Goal: Information Seeking & Learning: Learn about a topic

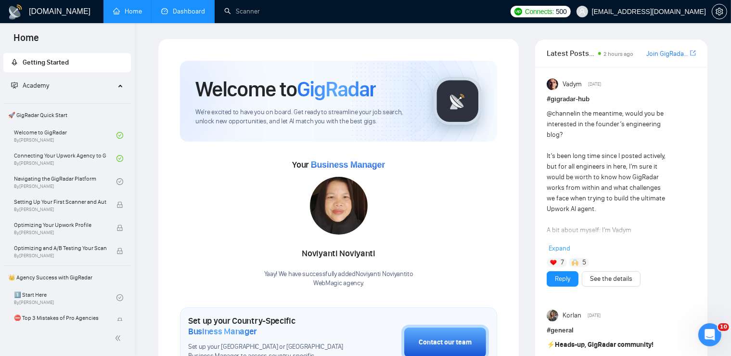
click at [183, 15] on link "Dashboard" at bounding box center [183, 11] width 44 height 8
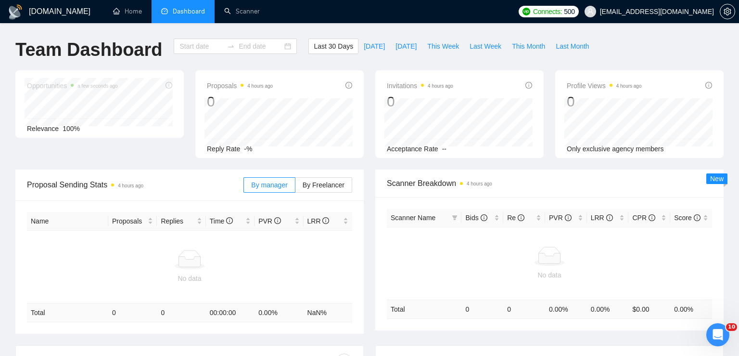
type input "[DATE]"
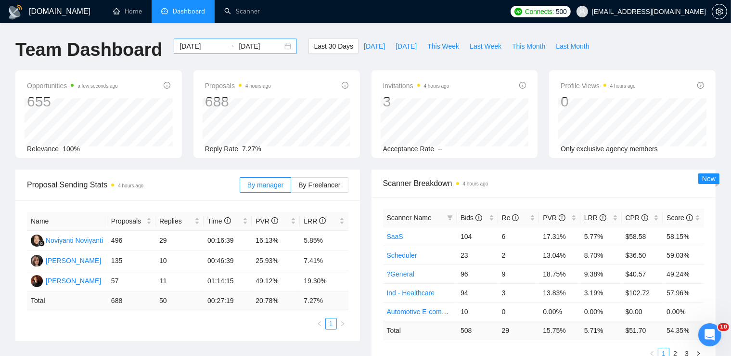
click at [280, 47] on div "[DATE] [DATE]" at bounding box center [235, 45] width 123 height 15
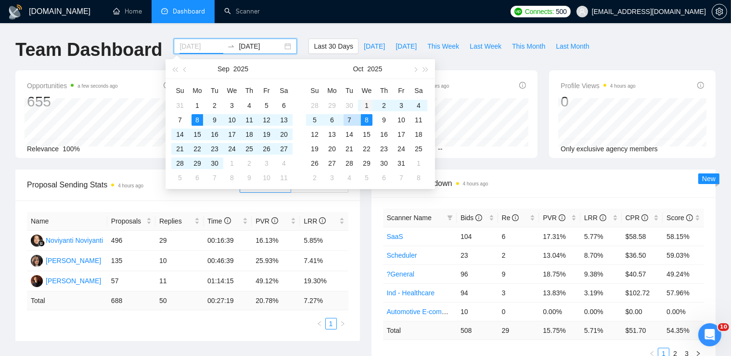
type input "[DATE]"
click at [365, 105] on div "1" at bounding box center [367, 106] width 12 height 12
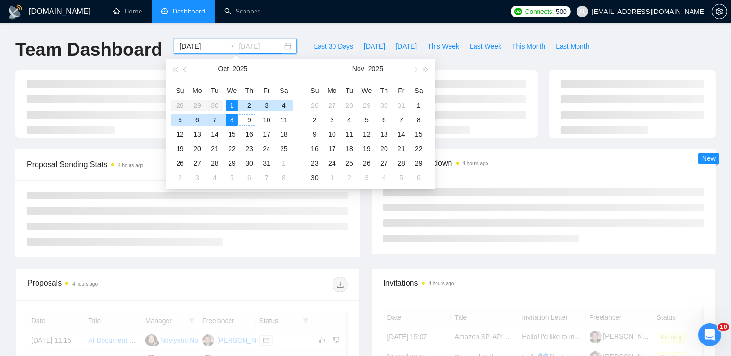
type input "[DATE]"
click at [249, 121] on div "9" at bounding box center [249, 120] width 12 height 12
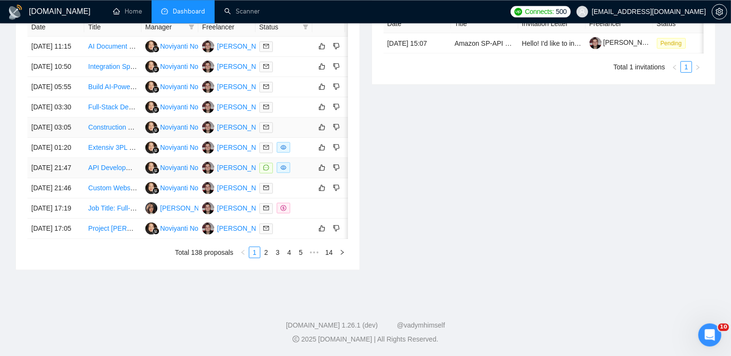
scroll to position [412, 0]
click at [104, 151] on link "Extensiv 3PL WMS and Integration Manager API Developer" at bounding box center [177, 147] width 178 height 8
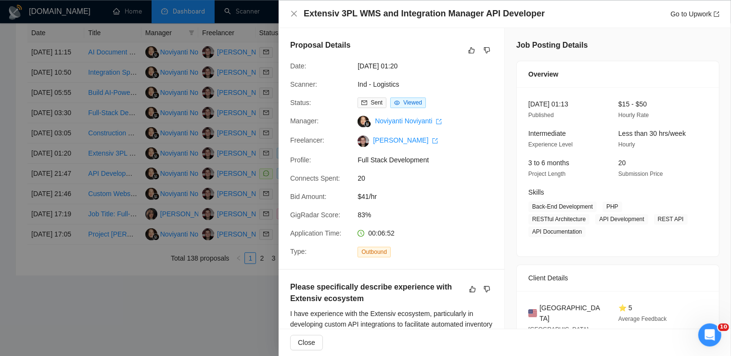
click at [150, 210] on div at bounding box center [365, 178] width 731 height 356
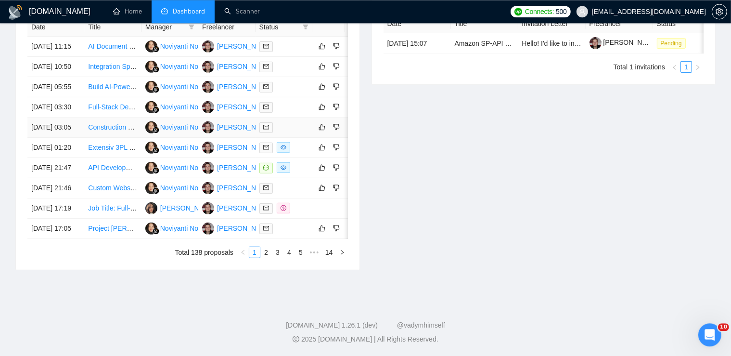
click at [95, 131] on link "Construction Marketplace Platform Development" at bounding box center [160, 127] width 145 height 8
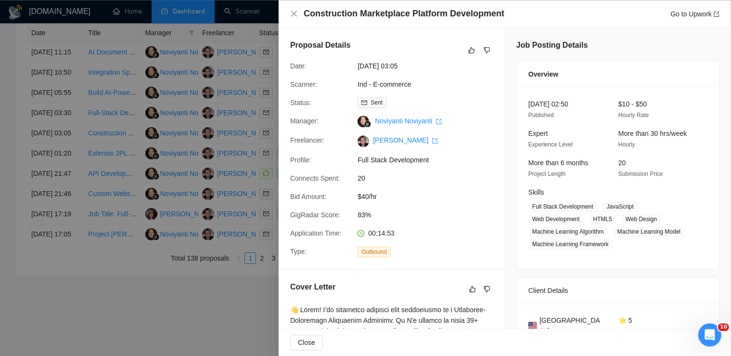
click at [117, 167] on div at bounding box center [365, 178] width 731 height 356
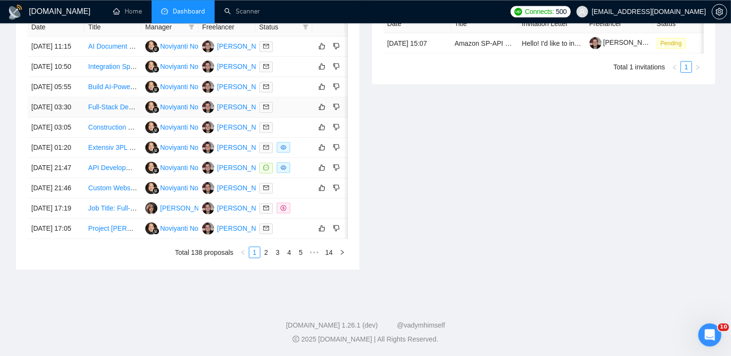
click at [114, 111] on link "Full-Stack Developer to Build Modern SaaS MVP" at bounding box center [161, 107] width 146 height 8
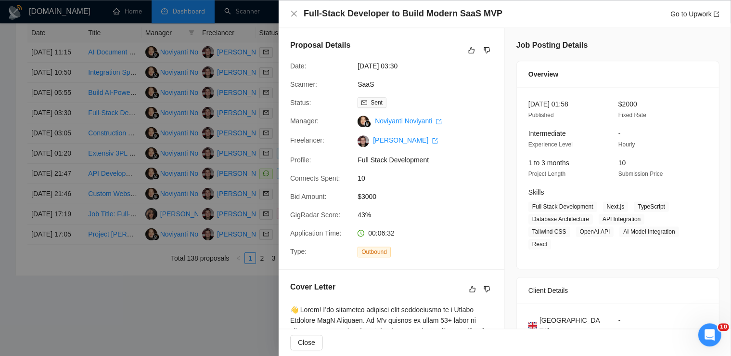
click at [118, 160] on div at bounding box center [365, 178] width 731 height 356
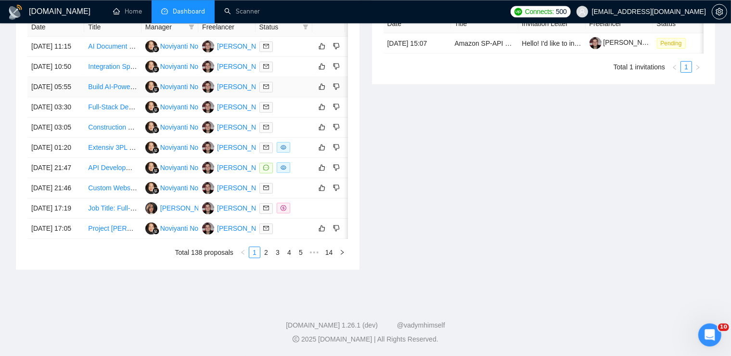
click at [112, 90] on link "Build AI-Powered Restaurant SaaS Platform" at bounding box center [154, 87] width 132 height 8
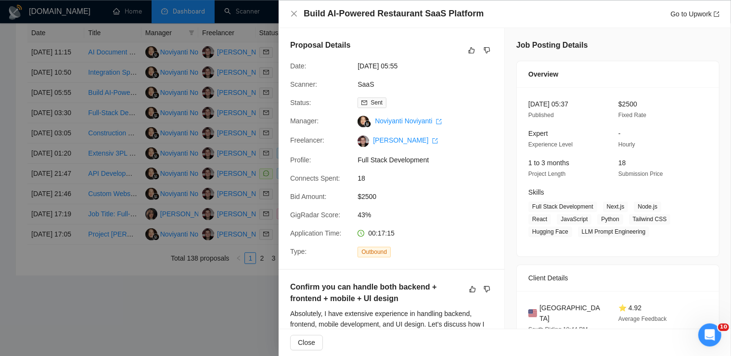
click at [116, 152] on div at bounding box center [365, 178] width 731 height 356
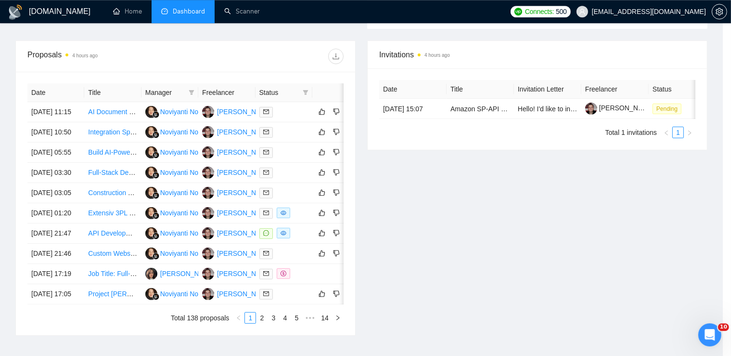
scroll to position [348, 0]
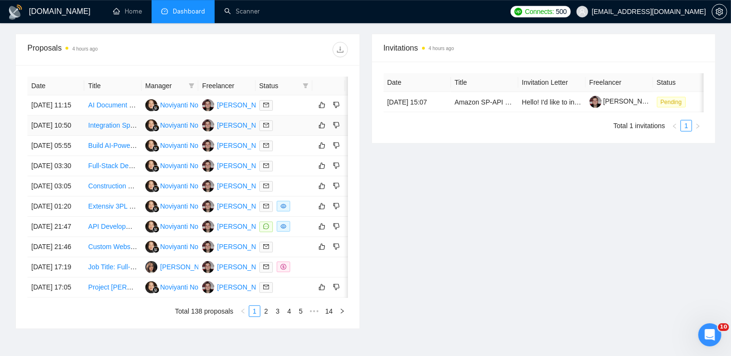
click at [103, 129] on link "Integration Specialist Needed for Tyro/HICAPS with Arketa CRM" at bounding box center [184, 125] width 192 height 8
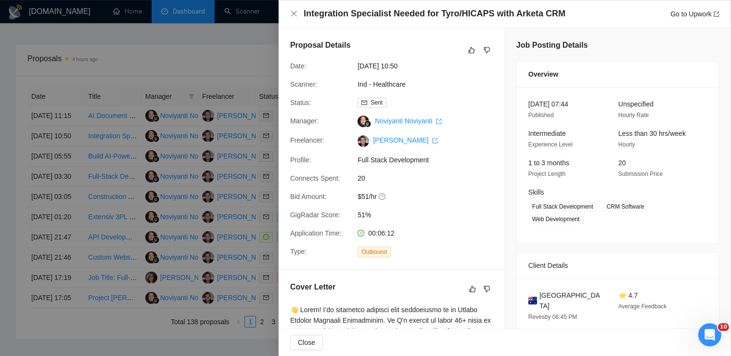
click at [110, 145] on div at bounding box center [365, 178] width 731 height 356
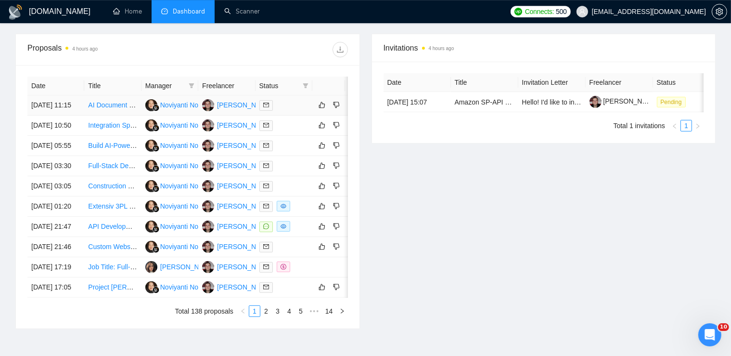
click at [115, 108] on link "AI Document Processing Web Application, Health-Tech" at bounding box center [170, 105] width 164 height 8
